Goal: Task Accomplishment & Management: Manage account settings

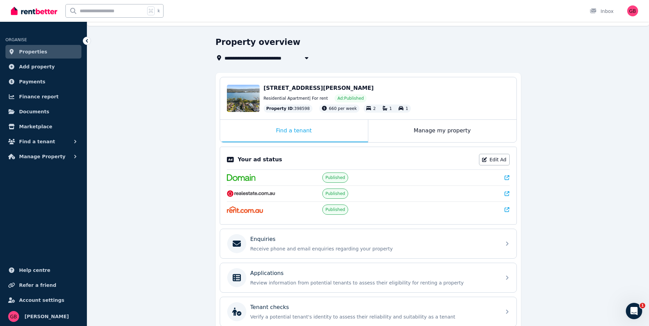
scroll to position [80, 0]
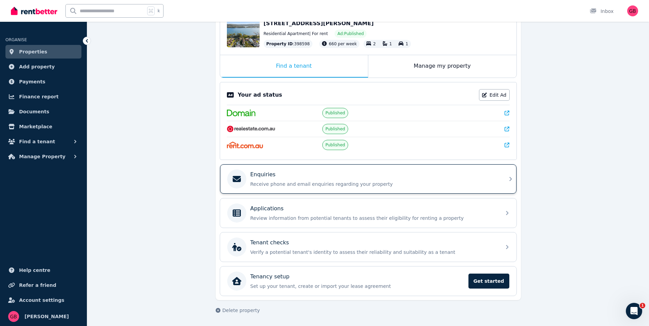
click at [297, 183] on p "Receive phone and email enquiries regarding your property" at bounding box center [373, 184] width 247 height 7
